Goal: Check status

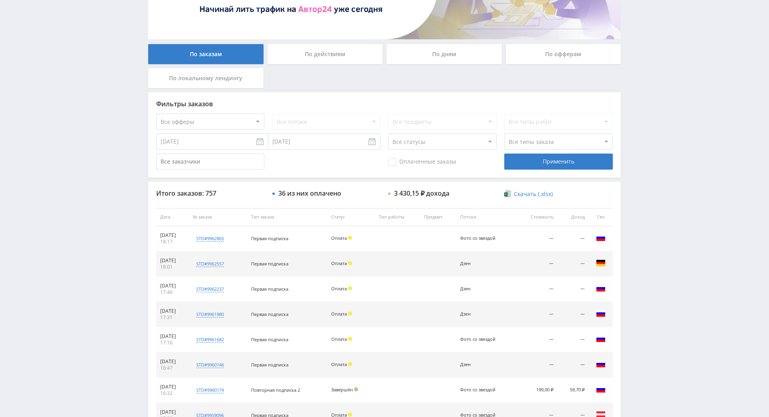
scroll to position [287, 0]
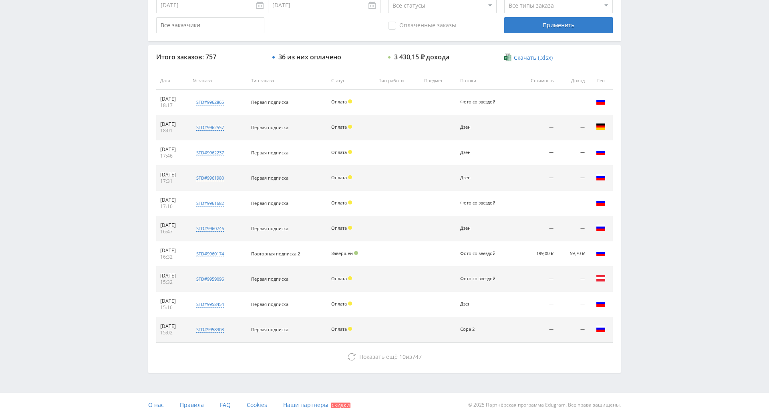
drag, startPoint x: 644, startPoint y: 210, endPoint x: 639, endPoint y: 165, distance: 45.5
click at [638, 133] on div "Telegram-канал Инструменты База знаний Ваш менеджер: [PERSON_NAME] Online @edug…" at bounding box center [384, 80] width 769 height 673
click at [643, 106] on div "Telegram-канал Инструменты База знаний Ваш менеджер: Alex Alex Online @edugram_…" at bounding box center [384, 80] width 769 height 673
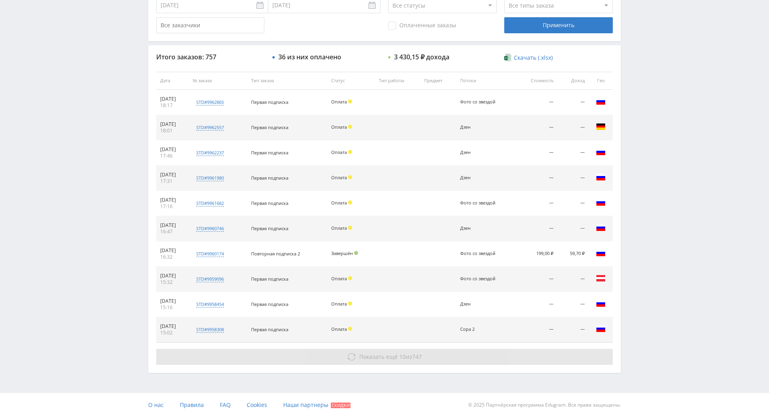
click at [400, 348] on button "Показать ещё 10 из 747" at bounding box center [384, 356] width 457 height 16
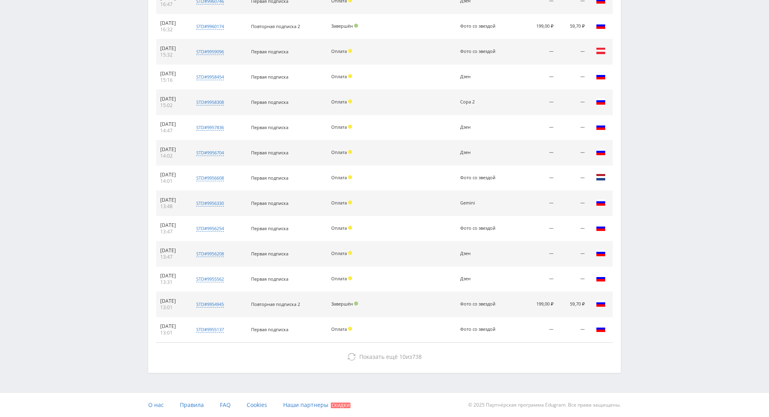
drag, startPoint x: 659, startPoint y: 232, endPoint x: 662, endPoint y: 312, distance: 79.8
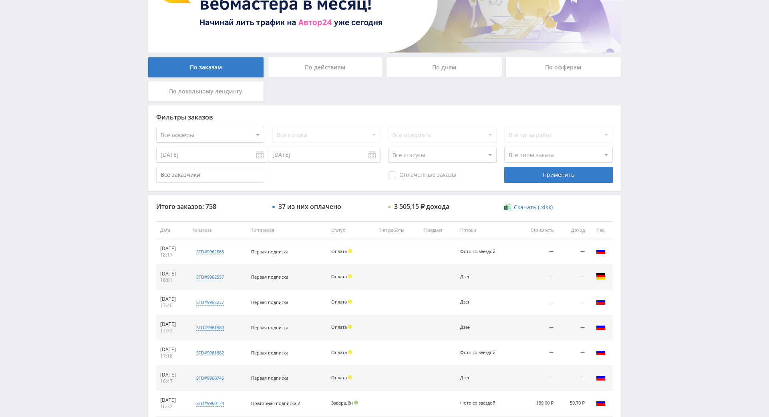
scroll to position [0, 0]
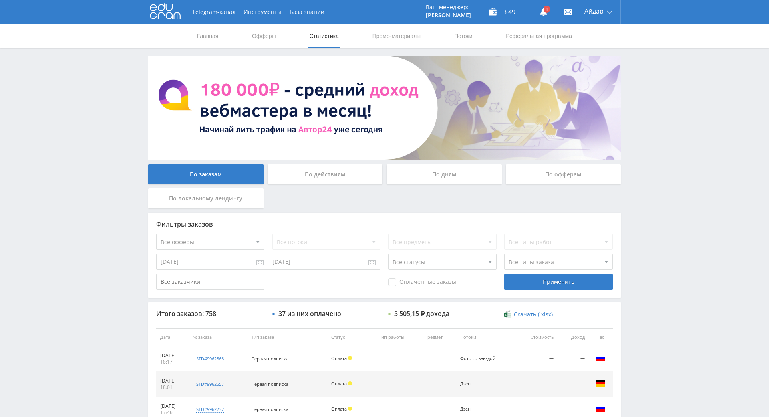
drag, startPoint x: 660, startPoint y: 304, endPoint x: 643, endPoint y: 195, distance: 110.2
click at [536, 20] on link at bounding box center [543, 12] width 24 height 24
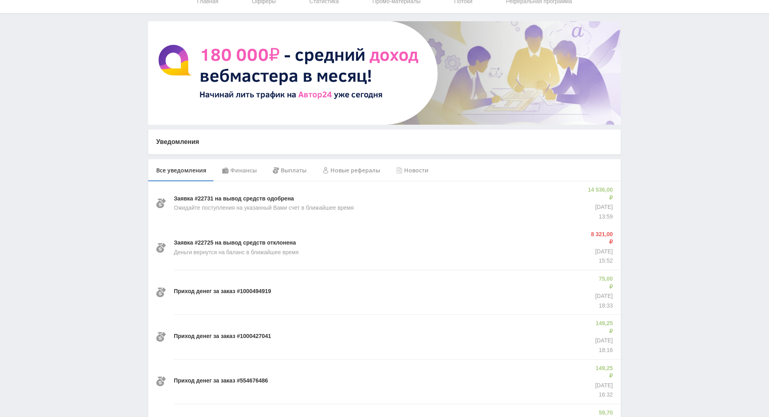
scroll to position [67, 0]
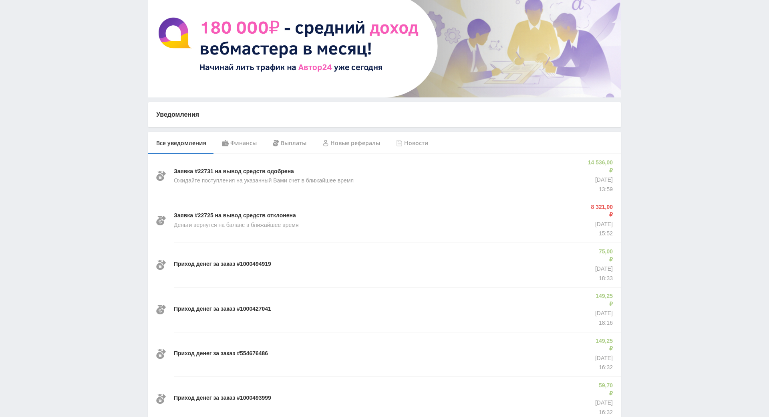
drag, startPoint x: 663, startPoint y: 172, endPoint x: 663, endPoint y: 204, distance: 32.0
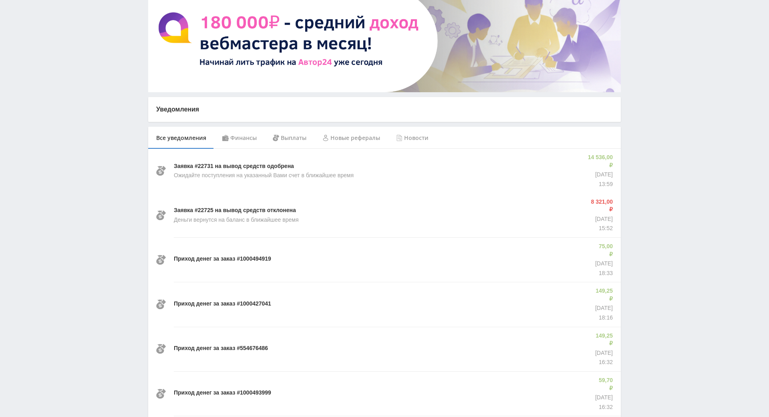
drag, startPoint x: 663, startPoint y: 203, endPoint x: 654, endPoint y: 129, distance: 74.2
click at [654, 129] on div "Telegram-канал Инструменты База знаний Ваш менеджер: Alex Alex Online @edugram_…" at bounding box center [384, 401] width 769 height 936
click at [655, 131] on div "Telegram-канал Инструменты База знаний Ваш менеджер: Alex Alex Online @edugram_…" at bounding box center [384, 401] width 769 height 936
click at [656, 136] on div "Telegram-канал Инструменты База знаний Ваш менеджер: Alex Alex Online @edugram_…" at bounding box center [384, 401] width 769 height 936
click at [655, 106] on div "Telegram-канал Инструменты База знаний Ваш менеджер: Alex Alex Online @edugram_…" at bounding box center [384, 401] width 769 height 936
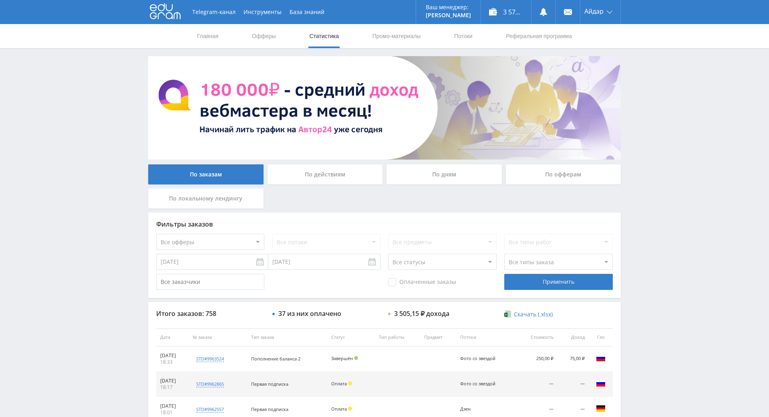
drag, startPoint x: 699, startPoint y: 307, endPoint x: 689, endPoint y: 293, distance: 17.5
click at [696, 300] on div "Telegram-канал Инструменты База знаний Ваш менеджер: [PERSON_NAME] Online @edug…" at bounding box center [384, 336] width 769 height 673
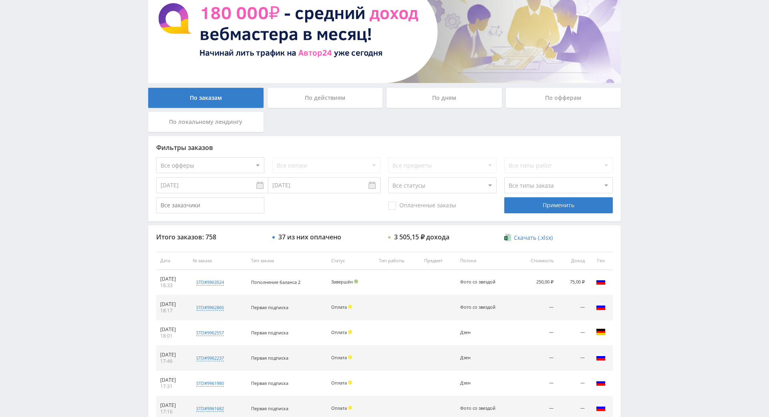
scroll to position [80, 0]
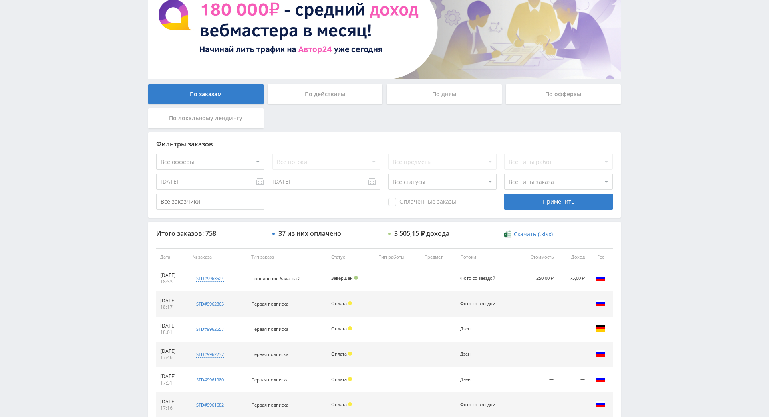
click at [666, 273] on div "Telegram-канал Инструменты База знаний Ваш менеджер: Alex Alex Online @edugram_…" at bounding box center [384, 256] width 769 height 673
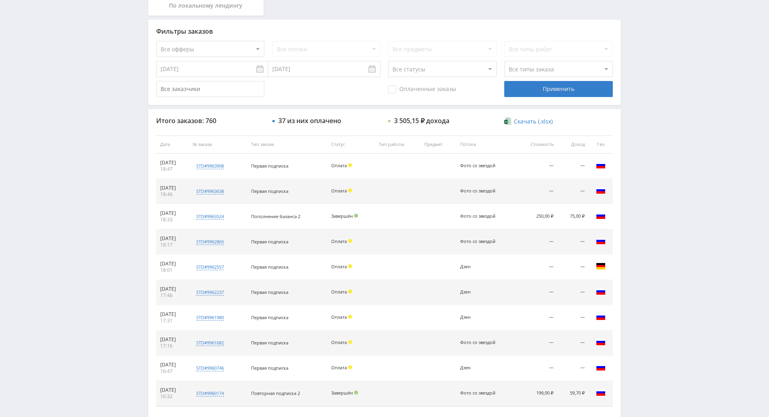
scroll to position [287, 0]
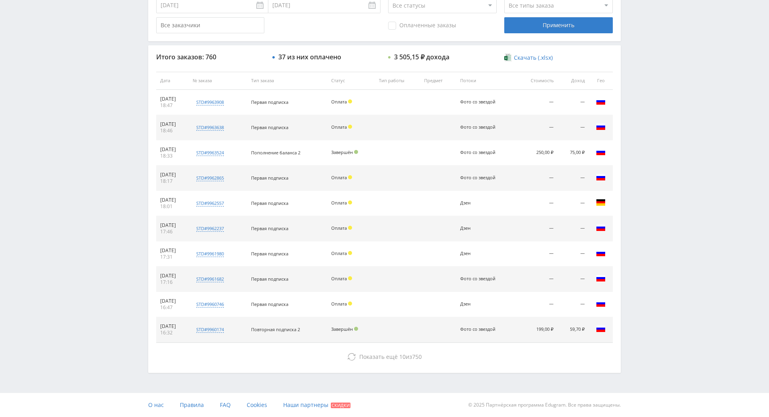
drag, startPoint x: 692, startPoint y: 274, endPoint x: 697, endPoint y: 333, distance: 59.0
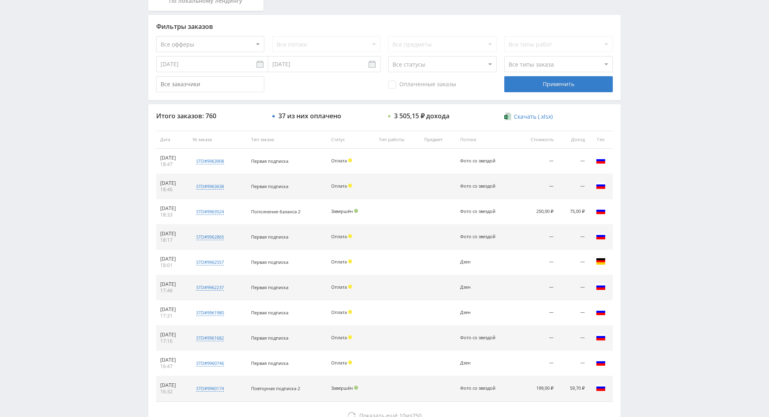
scroll to position [16, 0]
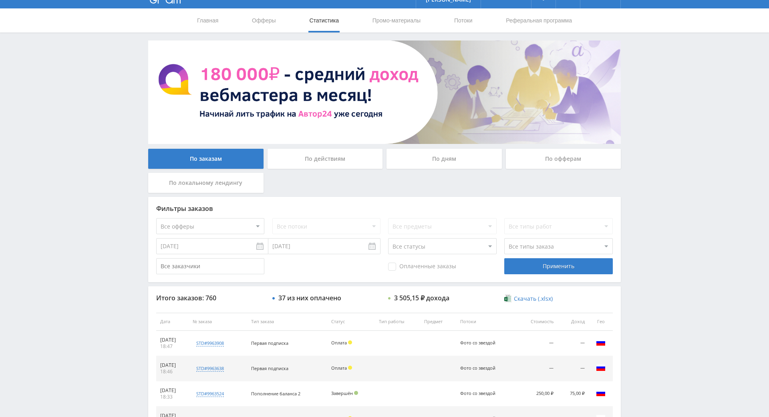
drag, startPoint x: 678, startPoint y: 141, endPoint x: 655, endPoint y: 66, distance: 78.7
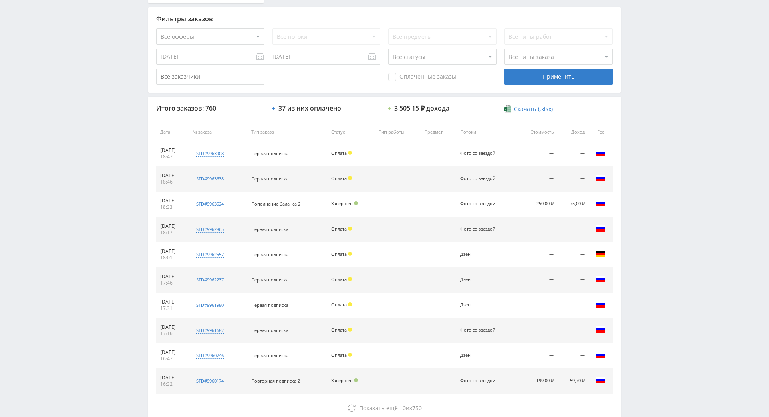
scroll to position [240, 0]
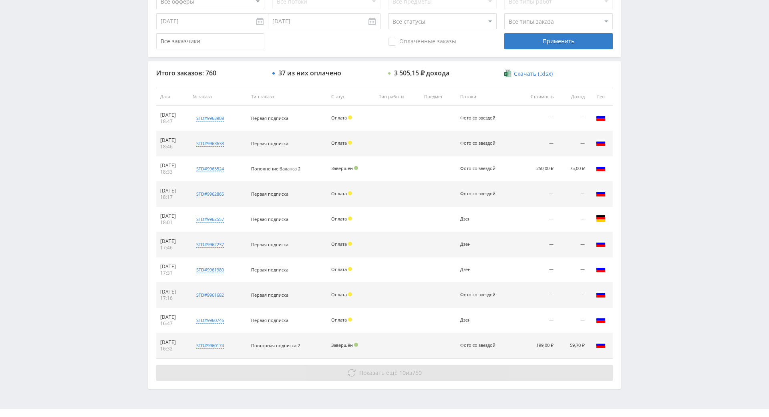
click at [364, 371] on span "Показать ещё" at bounding box center [378, 372] width 38 height 8
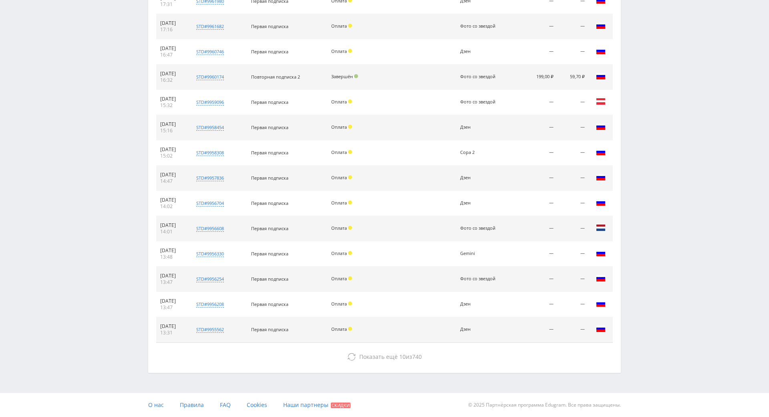
scroll to position [539, 0]
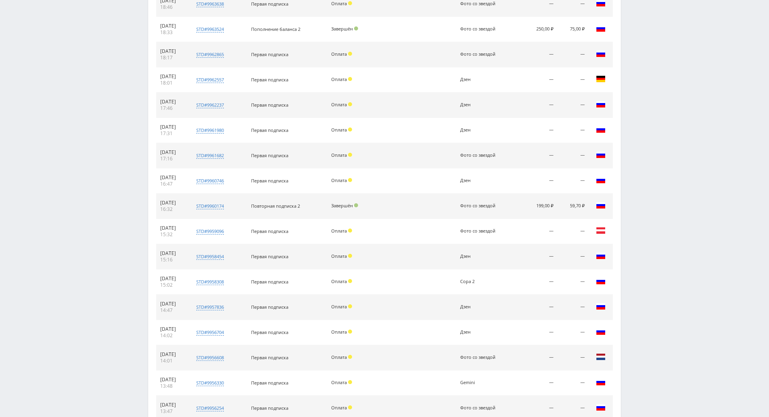
drag, startPoint x: 409, startPoint y: 240, endPoint x: 143, endPoint y: 22, distance: 344.4
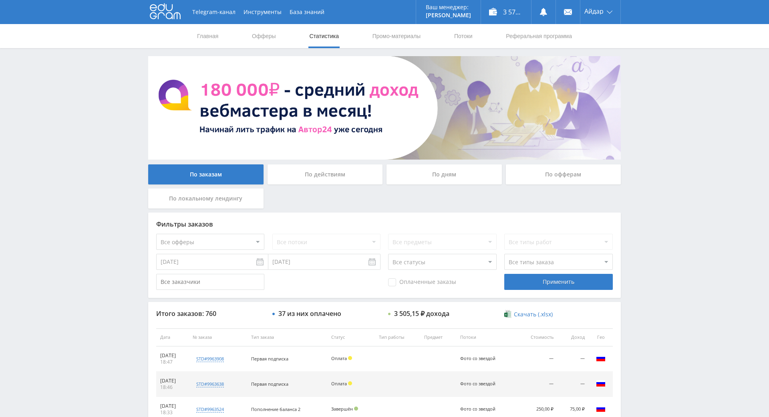
drag, startPoint x: 644, startPoint y: 155, endPoint x: 591, endPoint y: 52, distance: 115.0
drag, startPoint x: 657, startPoint y: 312, endPoint x: 662, endPoint y: 349, distance: 37.6
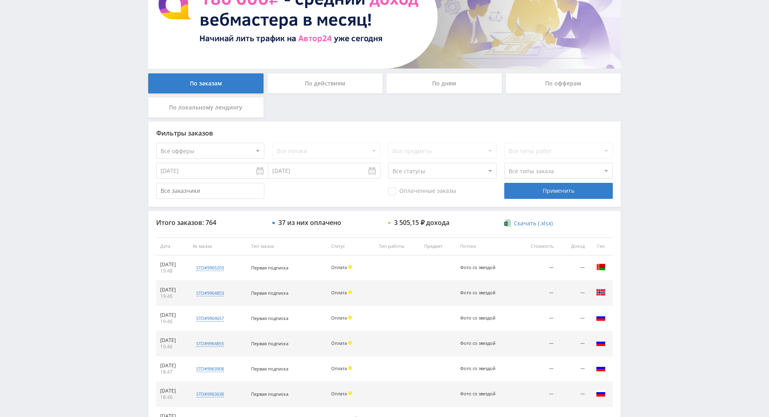
drag, startPoint x: 656, startPoint y: 280, endPoint x: 662, endPoint y: 312, distance: 32.5
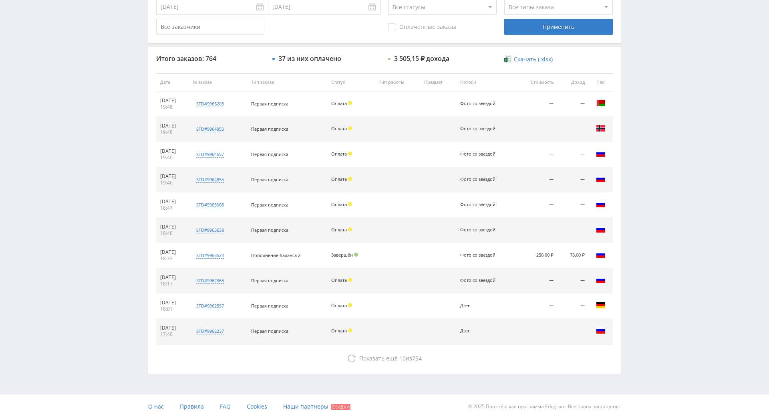
drag, startPoint x: 662, startPoint y: 311, endPoint x: 656, endPoint y: 321, distance: 11.8
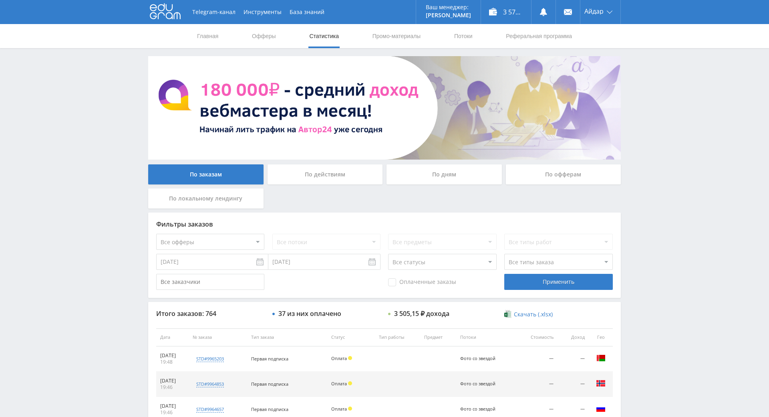
drag, startPoint x: 688, startPoint y: 204, endPoint x: 685, endPoint y: 147, distance: 57.0
click at [653, 85] on div "Telegram-канал Инструменты База знаний Ваш менеджер: Alex Alex Online @edugram_…" at bounding box center [384, 336] width 769 height 673
drag, startPoint x: 642, startPoint y: 72, endPoint x: 634, endPoint y: 66, distance: 10.3
click at [636, 66] on div "Telegram-канал Инструменты База знаний Ваш менеджер: Alex Alex Online @edugram_…" at bounding box center [384, 336] width 769 height 673
click at [639, 66] on div "Telegram-канал Инструменты База знаний Ваш менеджер: Alex Alex Online @edugram_…" at bounding box center [384, 336] width 769 height 673
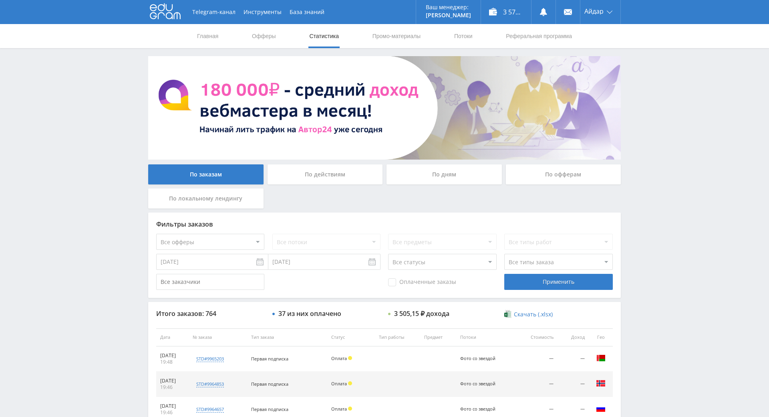
click at [631, 60] on div "Telegram-канал Инструменты База знаний Ваш менеджер: Alex Alex Online @edugram_…" at bounding box center [384, 336] width 769 height 673
click at [634, 61] on div "Telegram-канал Инструменты База знаний Ваш менеджер: Alex Alex Online @edugram_…" at bounding box center [384, 336] width 769 height 673
click at [636, 61] on div "Telegram-канал Инструменты База знаний Ваш менеджер: Alex Alex Online @edugram_…" at bounding box center [384, 336] width 769 height 673
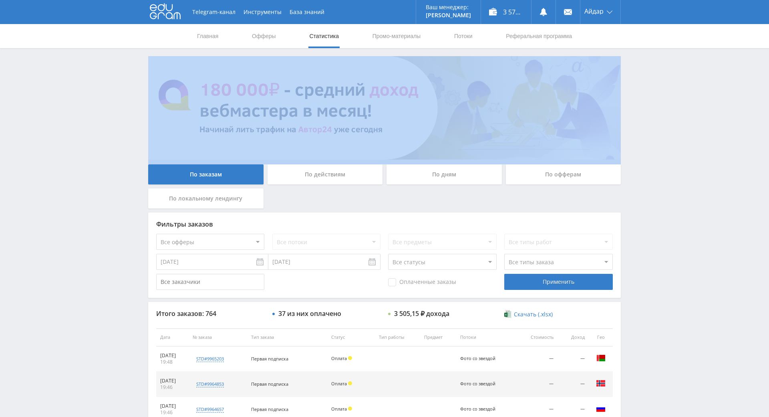
click at [636, 61] on div "Telegram-канал Инструменты База знаний Ваш менеджер: Alex Alex Online @edugram_…" at bounding box center [384, 336] width 769 height 673
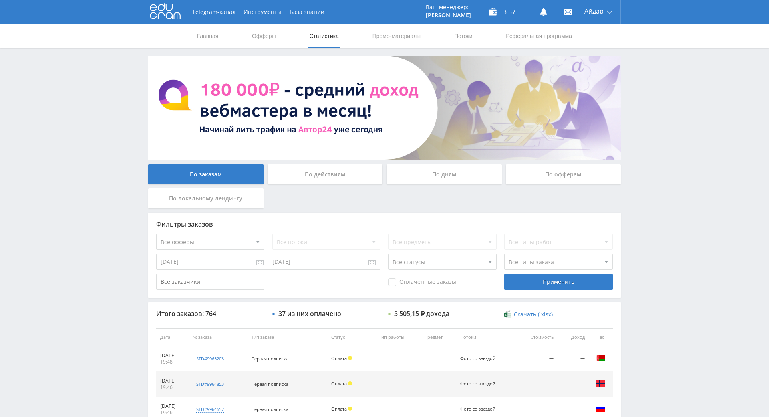
click at [629, 60] on div "Telegram-канал Инструменты База знаний Ваш менеджер: Alex Alex Online @edugram_…" at bounding box center [384, 336] width 769 height 673
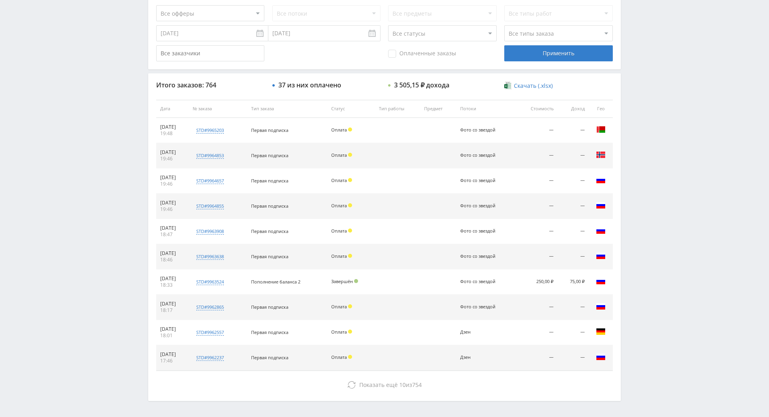
drag, startPoint x: 725, startPoint y: 184, endPoint x: 722, endPoint y: 201, distance: 17.1
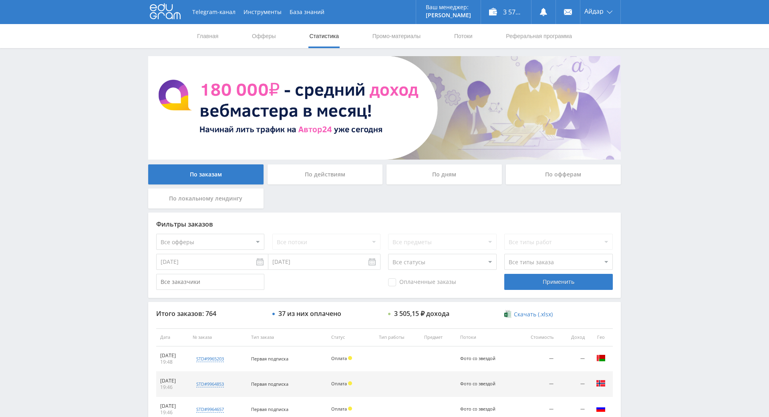
drag, startPoint x: 648, startPoint y: 116, endPoint x: 642, endPoint y: 42, distance: 74.3
drag, startPoint x: 695, startPoint y: 232, endPoint x: 685, endPoint y: 101, distance: 132.2
click at [544, 14] on use at bounding box center [543, 12] width 7 height 8
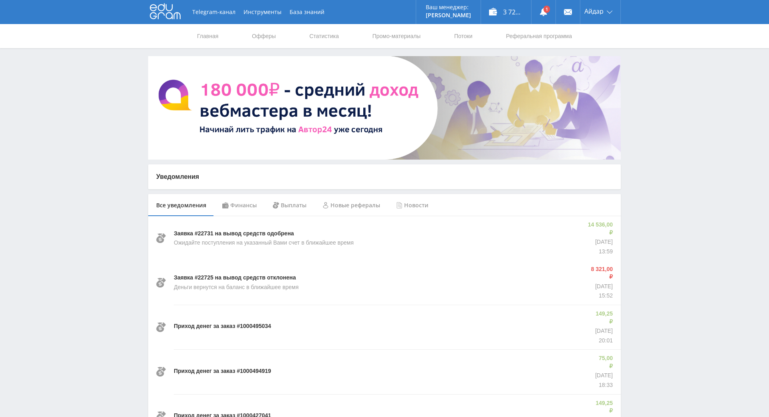
drag, startPoint x: 684, startPoint y: 141, endPoint x: 700, endPoint y: 171, distance: 33.3
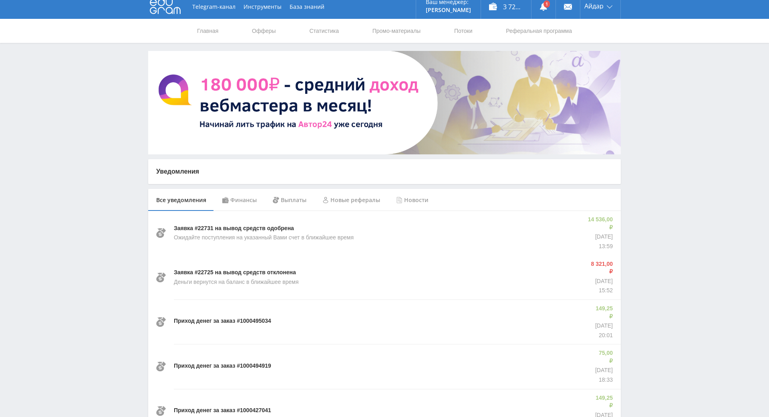
scroll to position [16, 0]
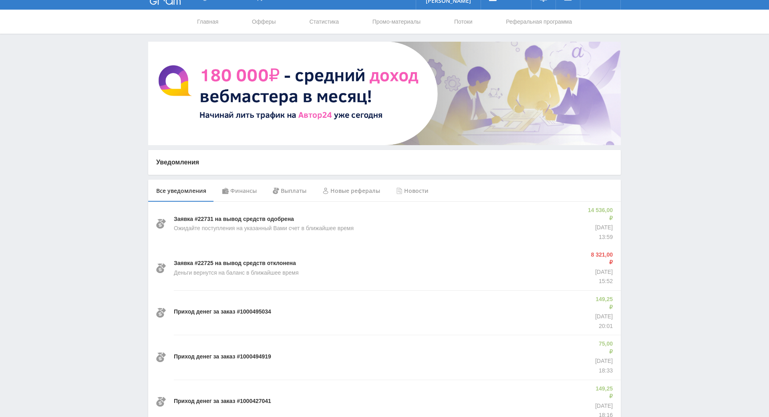
drag, startPoint x: 692, startPoint y: 170, endPoint x: 694, endPoint y: 186, distance: 15.7
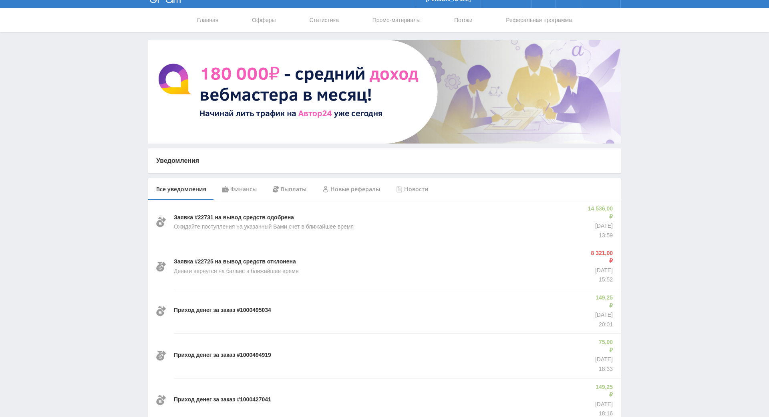
scroll to position [0, 0]
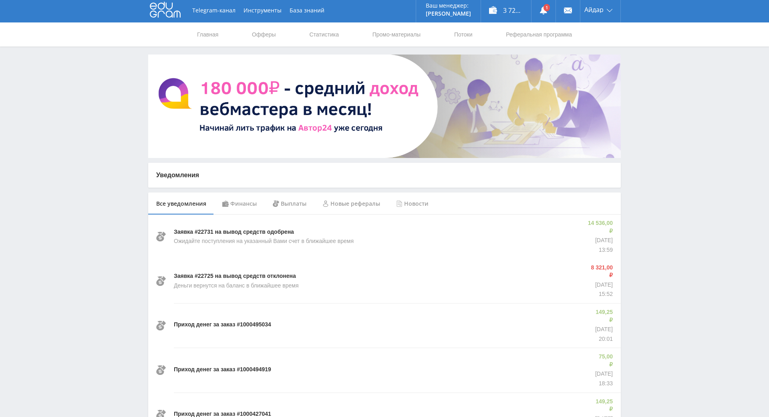
drag, startPoint x: 695, startPoint y: 185, endPoint x: 660, endPoint y: 130, distance: 65.6
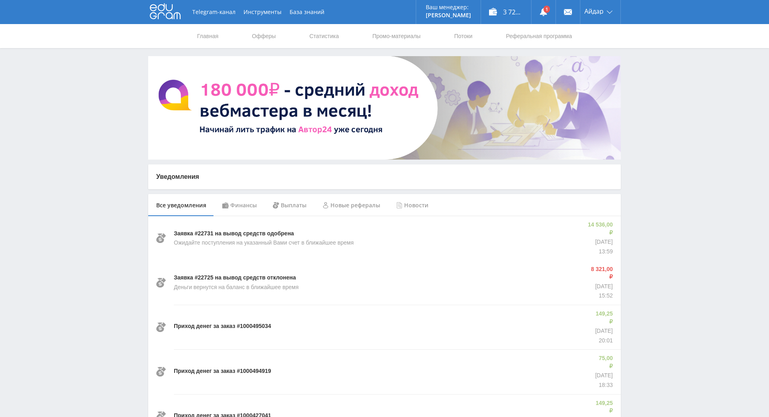
drag, startPoint x: 629, startPoint y: 104, endPoint x: 625, endPoint y: 103, distance: 4.2
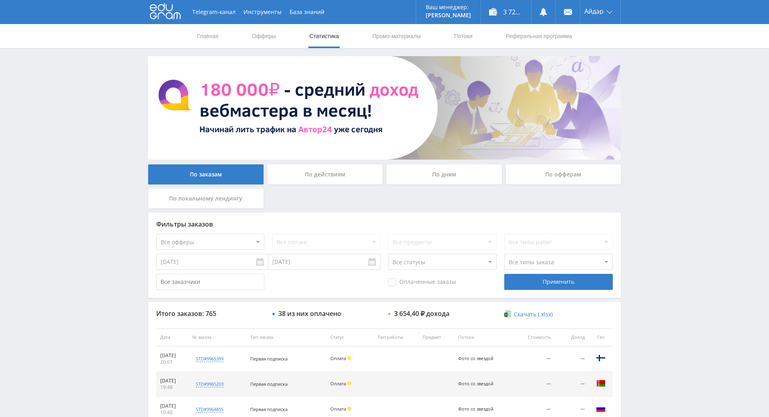
drag, startPoint x: 691, startPoint y: 178, endPoint x: 694, endPoint y: 234, distance: 56.1
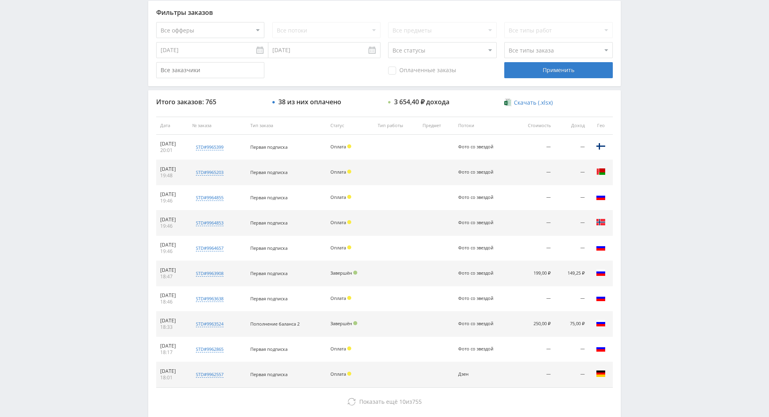
scroll to position [287, 0]
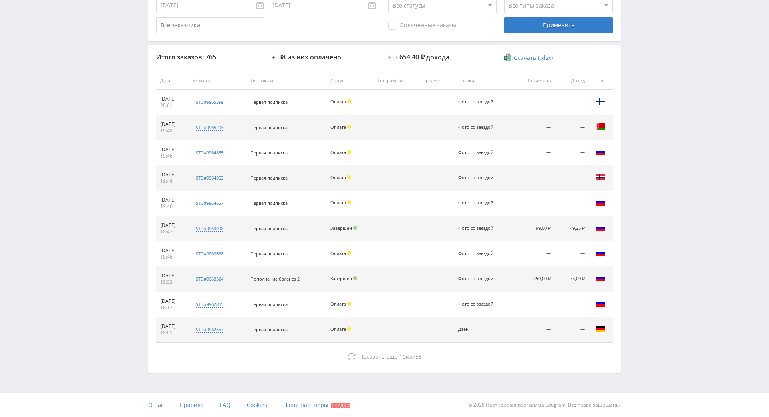
drag, startPoint x: 676, startPoint y: 231, endPoint x: 675, endPoint y: 288, distance: 56.5
